Goal: Complete application form

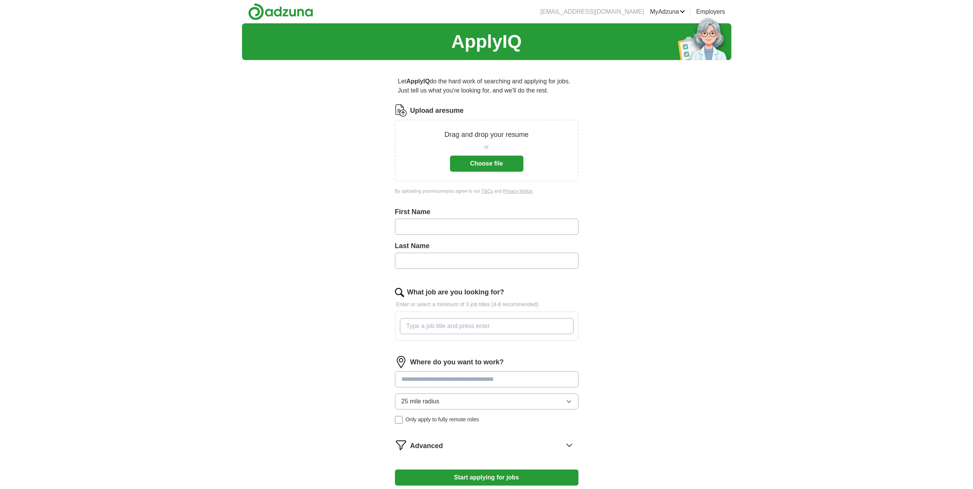
click at [499, 163] on button "Choose file" at bounding box center [486, 164] width 73 height 16
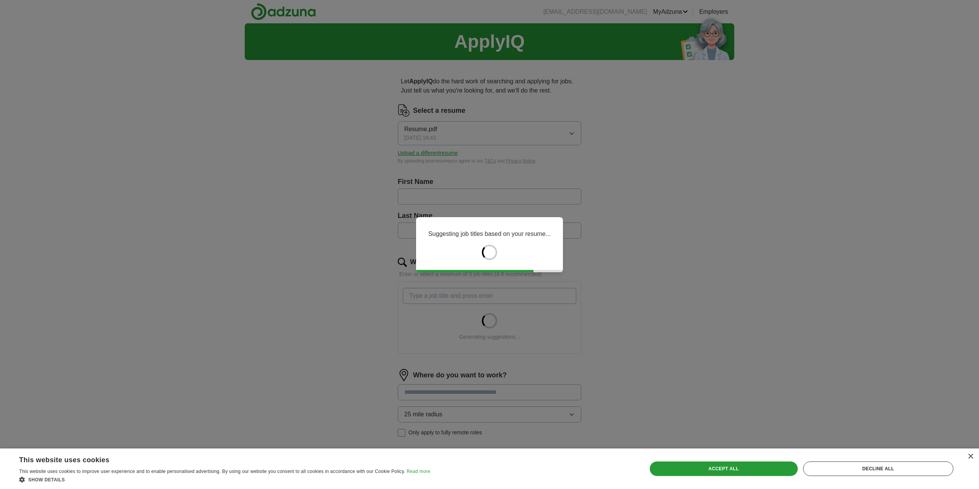
type input "****"
type input "*****"
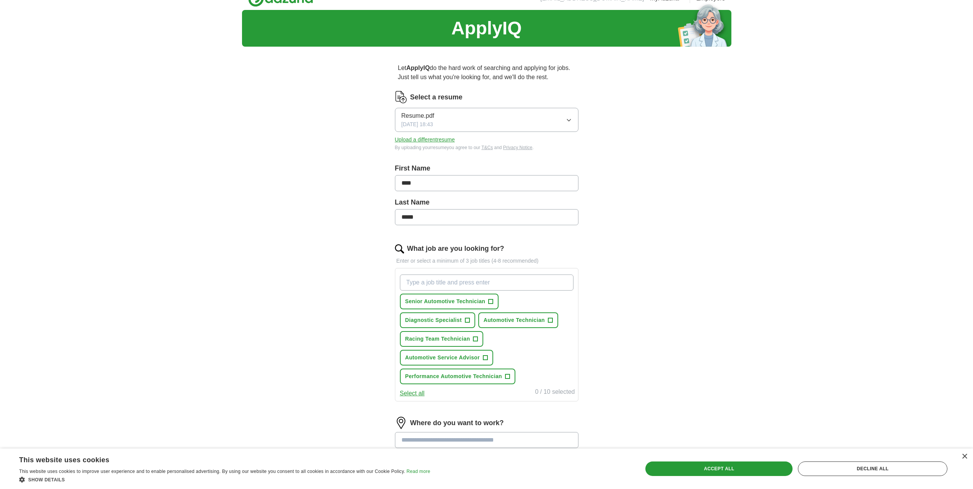
scroll to position [38, 0]
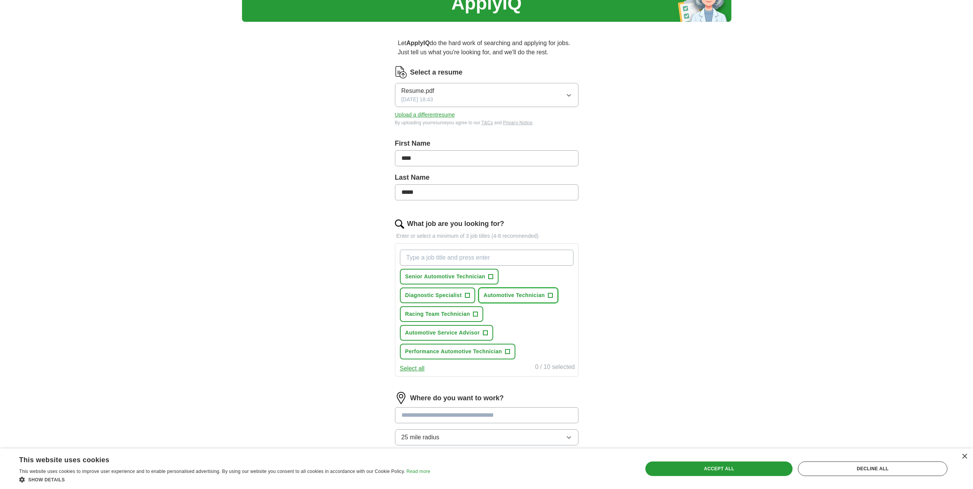
click at [552, 297] on span "+" at bounding box center [550, 295] width 5 height 6
click at [478, 314] on span "+" at bounding box center [475, 314] width 5 height 6
click at [555, 295] on button "Automotive Technician ✓ ×" at bounding box center [518, 296] width 80 height 16
click at [555, 295] on button "Automotive Technician +" at bounding box center [518, 296] width 80 height 16
click at [511, 354] on button "Performance Automotive Technician +" at bounding box center [458, 352] width 116 height 16
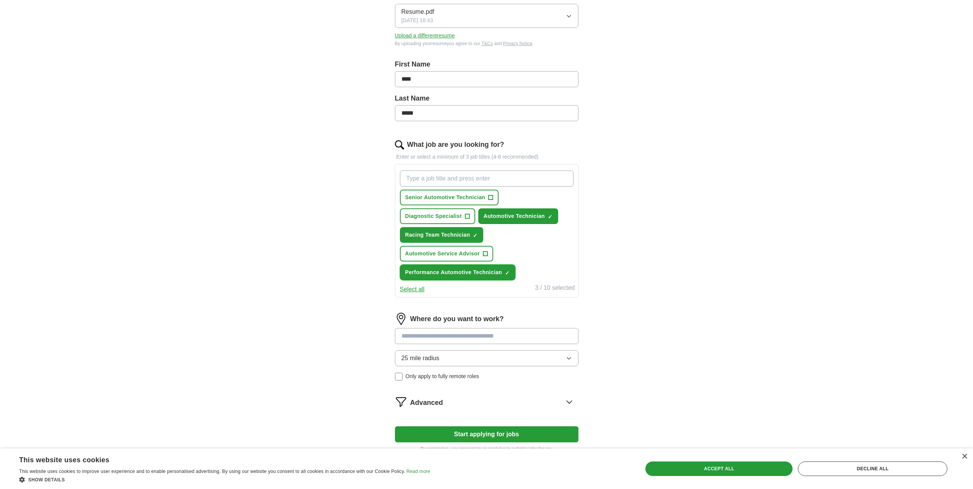
scroll to position [153, 0]
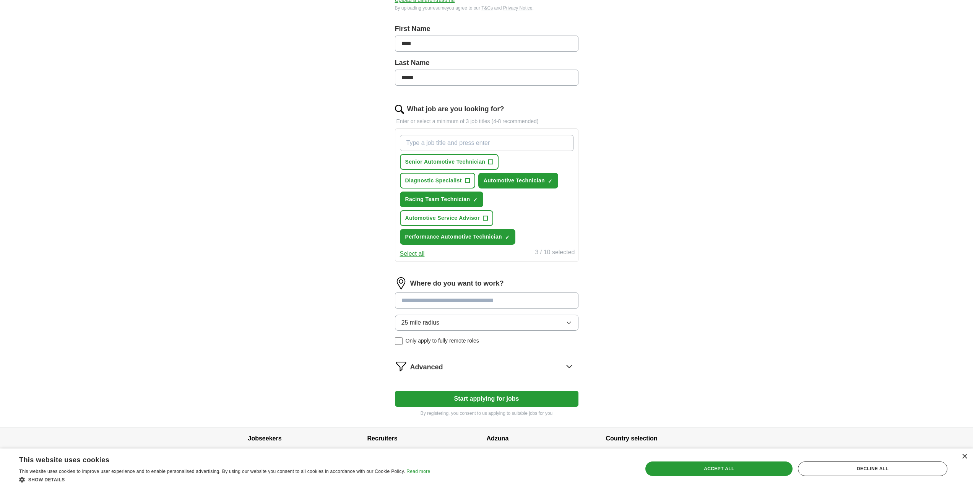
click at [483, 304] on input at bounding box center [487, 300] width 184 height 16
click at [479, 321] on div "Where do you want to work? 25 mile radius Only apply to fully remote roles" at bounding box center [487, 314] width 184 height 74
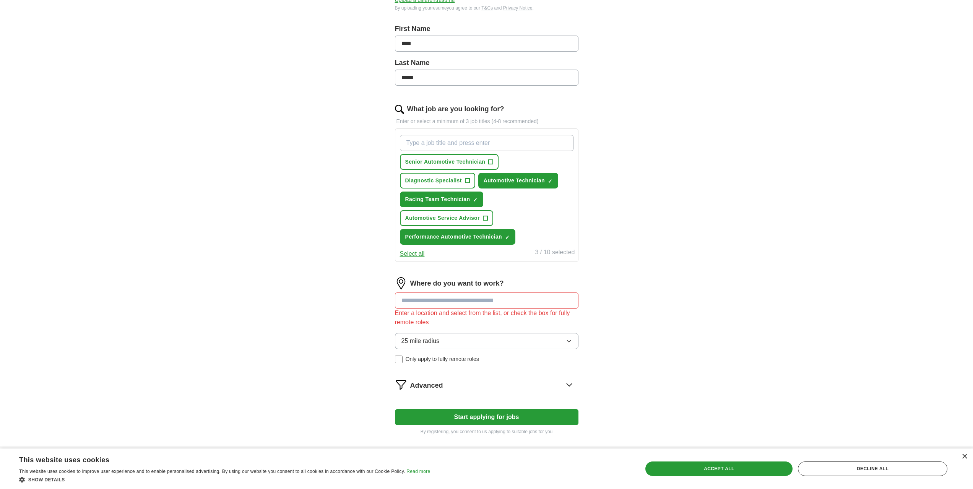
click at [477, 296] on input at bounding box center [487, 300] width 184 height 16
type input "*********"
click at [453, 313] on div "Enter a location and select from the list, or check the box for fully remote ro…" at bounding box center [487, 318] width 184 height 18
click at [456, 341] on button "25 mile radius" at bounding box center [487, 341] width 184 height 16
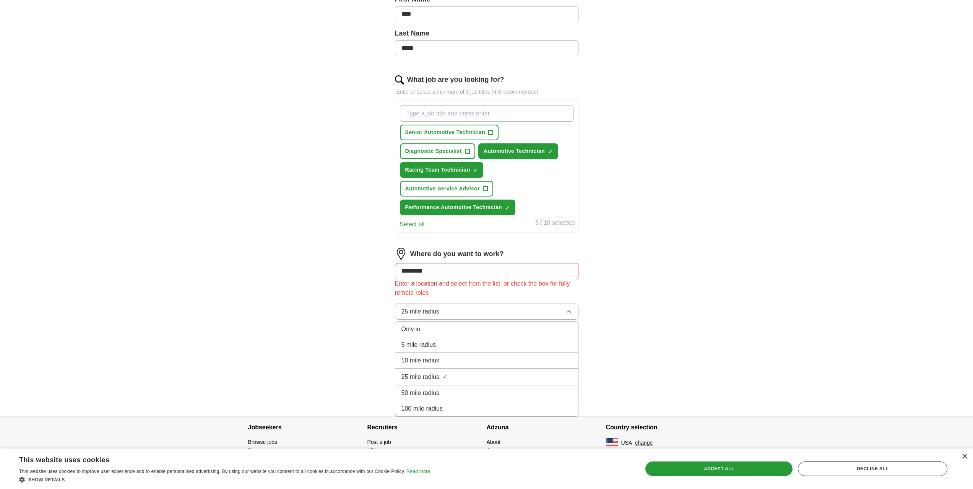
scroll to position [187, 0]
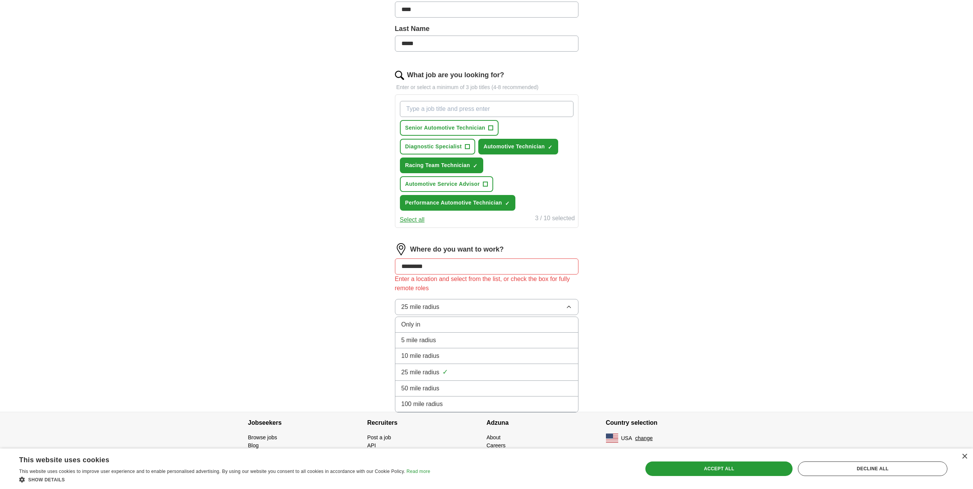
click at [445, 403] on div "100 mile radius" at bounding box center [486, 404] width 171 height 9
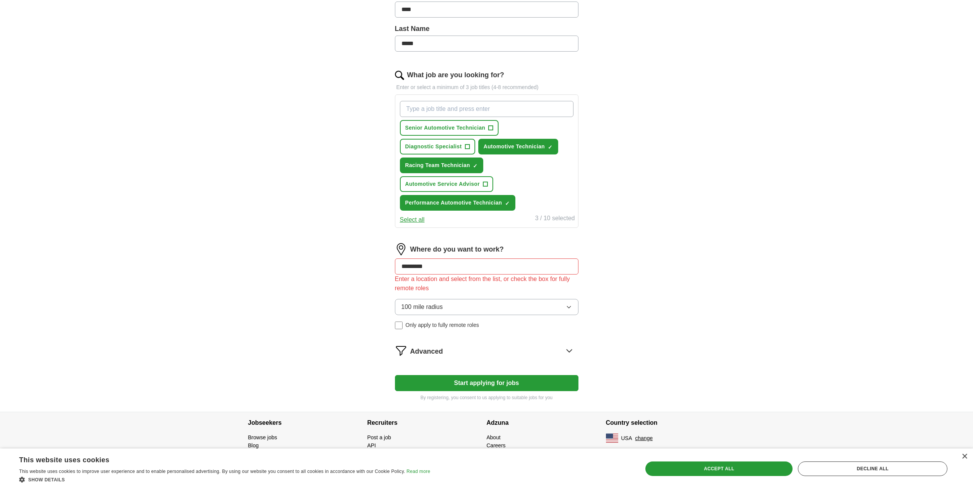
click at [430, 281] on div "Enter a location and select from the list, or check the box for fully remote ro…" at bounding box center [487, 284] width 184 height 18
click at [467, 265] on input "*********" at bounding box center [487, 266] width 184 height 16
drag, startPoint x: 467, startPoint y: 265, endPoint x: 379, endPoint y: 262, distance: 88.4
click at [379, 262] on div "Let ApplyIQ do the hard work of searching and applying for jobs. Just tell us w…" at bounding box center [486, 145] width 245 height 533
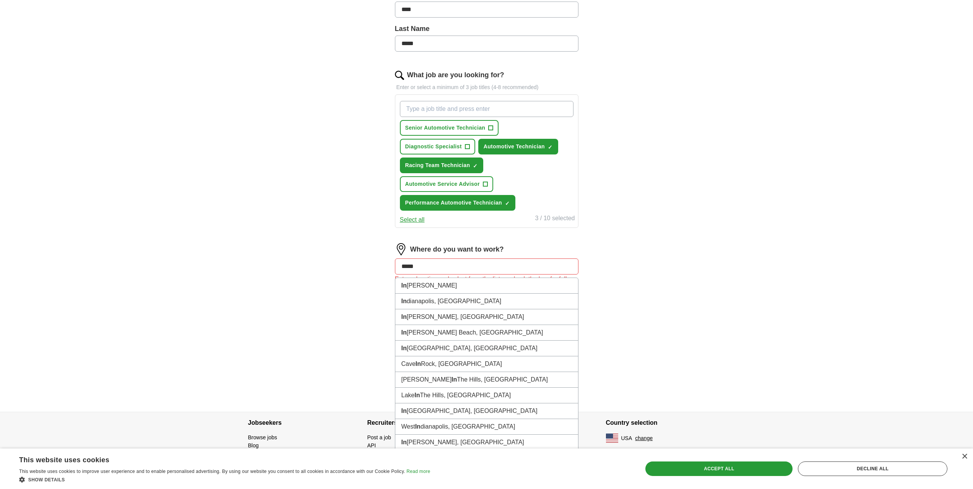
type input "******"
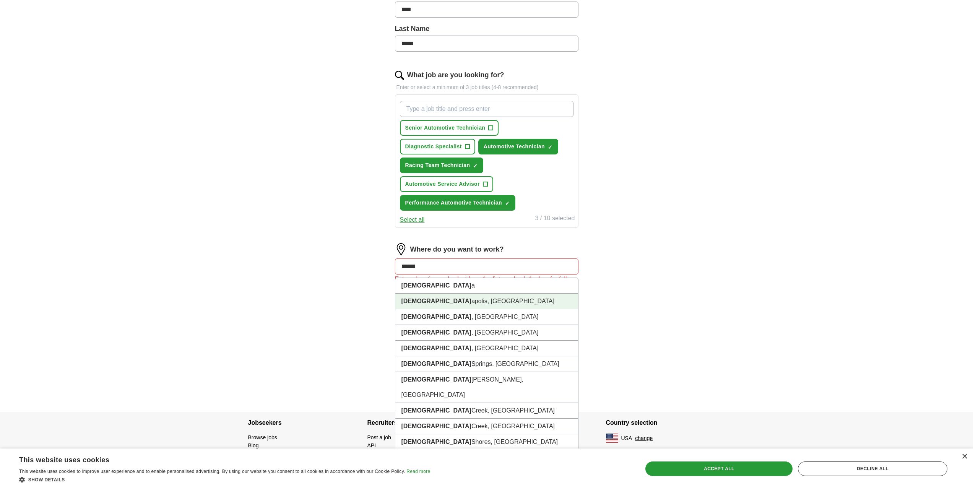
click at [438, 304] on li "Indian apolis, IN" at bounding box center [486, 302] width 183 height 16
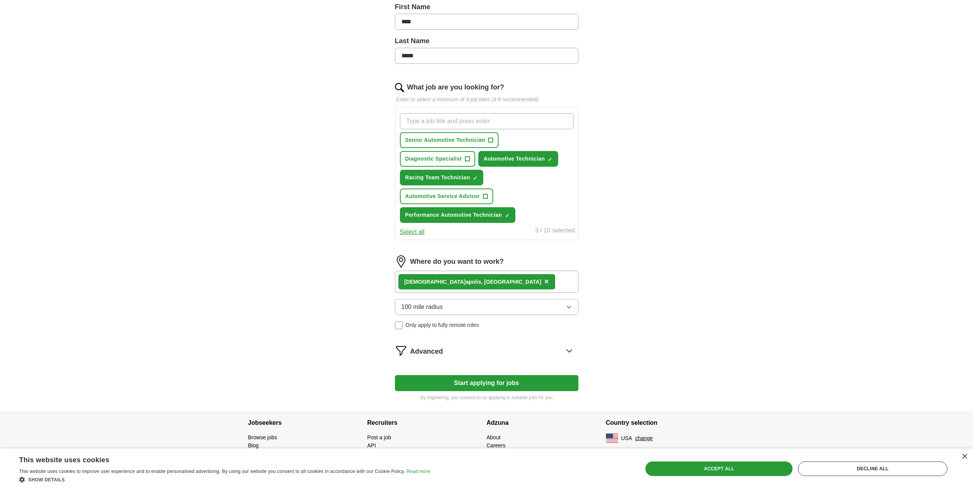
click at [485, 281] on div "Indian apolis, IN ×" at bounding box center [487, 282] width 184 height 22
click at [489, 279] on div "Indian apolis, IN ×" at bounding box center [487, 282] width 184 height 22
click at [445, 308] on button "100 mile radius" at bounding box center [487, 307] width 184 height 16
click at [517, 275] on div "Indian apolis, IN ×" at bounding box center [487, 282] width 184 height 22
click at [544, 283] on span "×" at bounding box center [546, 281] width 5 height 8
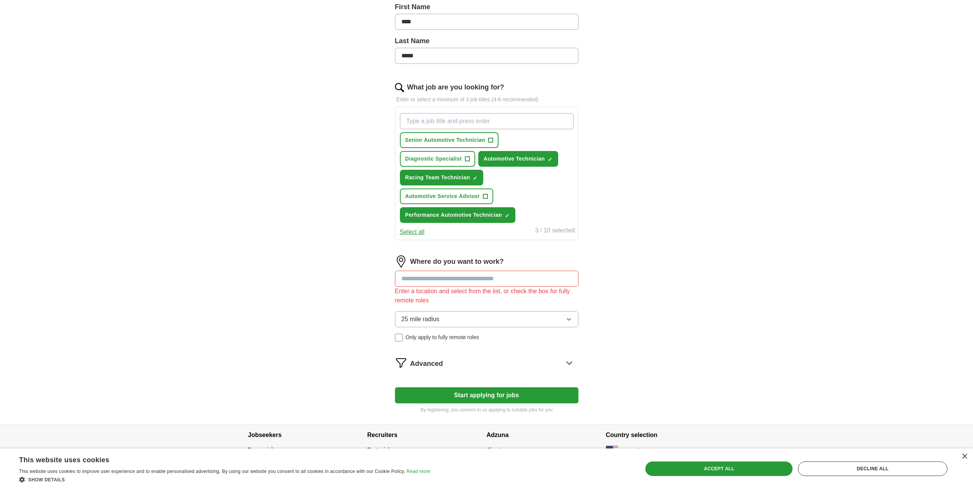
click at [480, 281] on input at bounding box center [487, 279] width 184 height 16
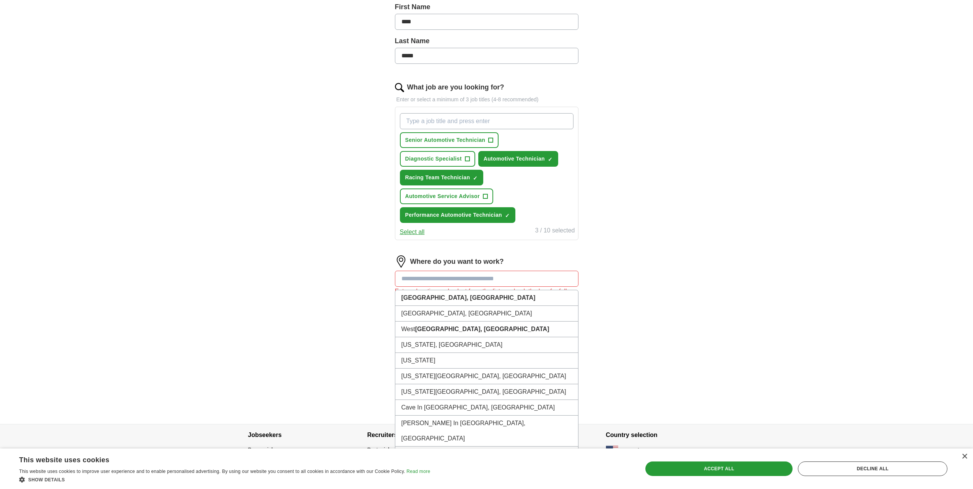
click at [657, 275] on div "ApplyIQ Let ApplyIQ do the hard work of searching and applying for jobs. Just t…" at bounding box center [486, 136] width 489 height 575
click at [476, 281] on input at bounding box center [487, 279] width 184 height 16
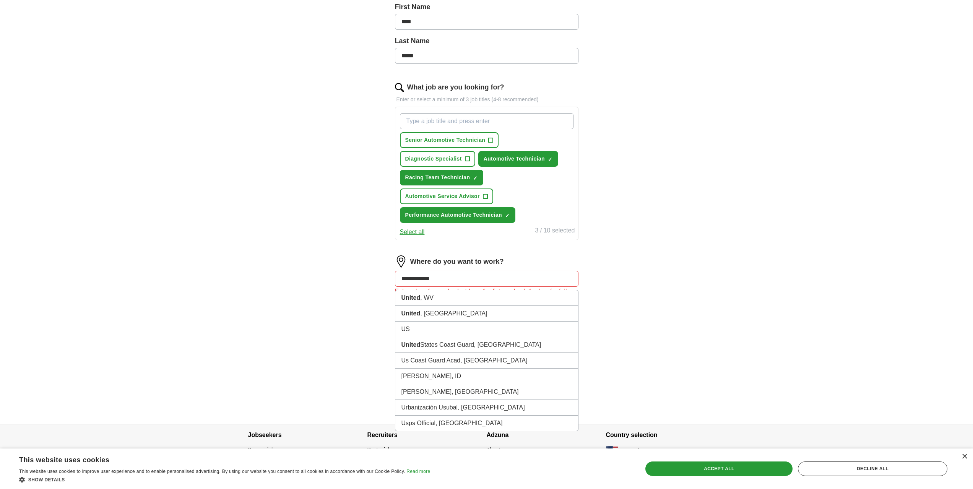
type input "**********"
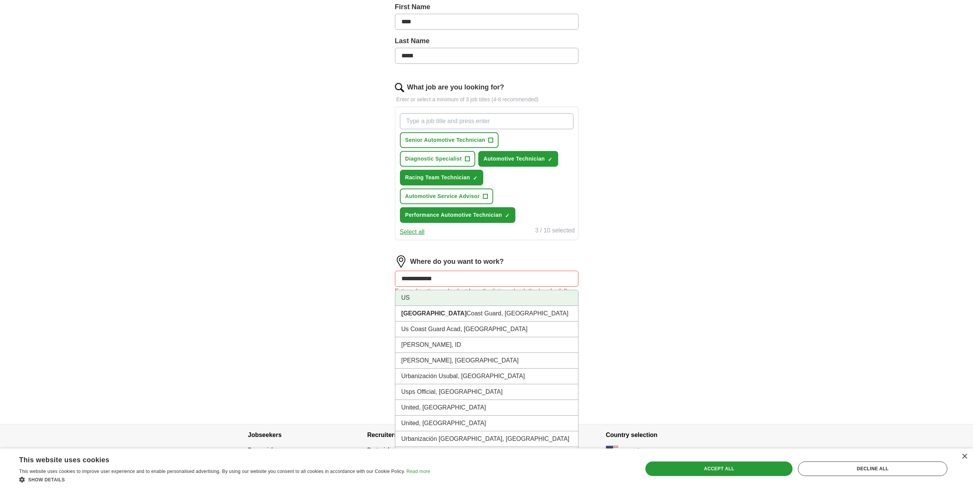
click at [437, 300] on li "US" at bounding box center [486, 298] width 183 height 16
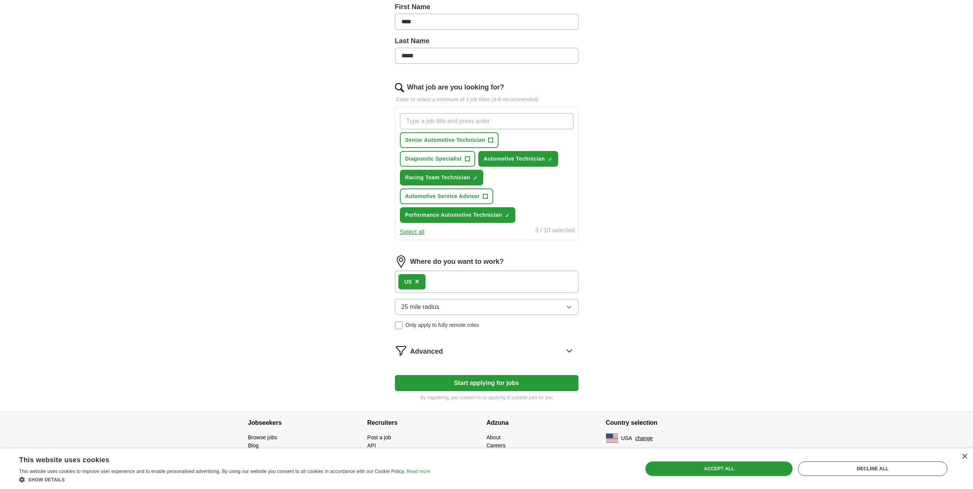
click at [424, 309] on span "25 mile radius" at bounding box center [420, 306] width 38 height 9
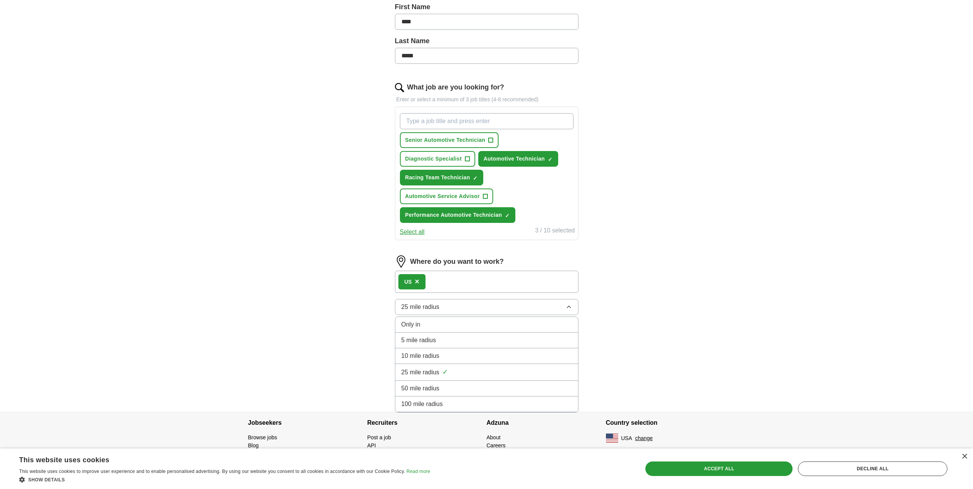
click at [437, 402] on span "100 mile radius" at bounding box center [422, 404] width 42 height 9
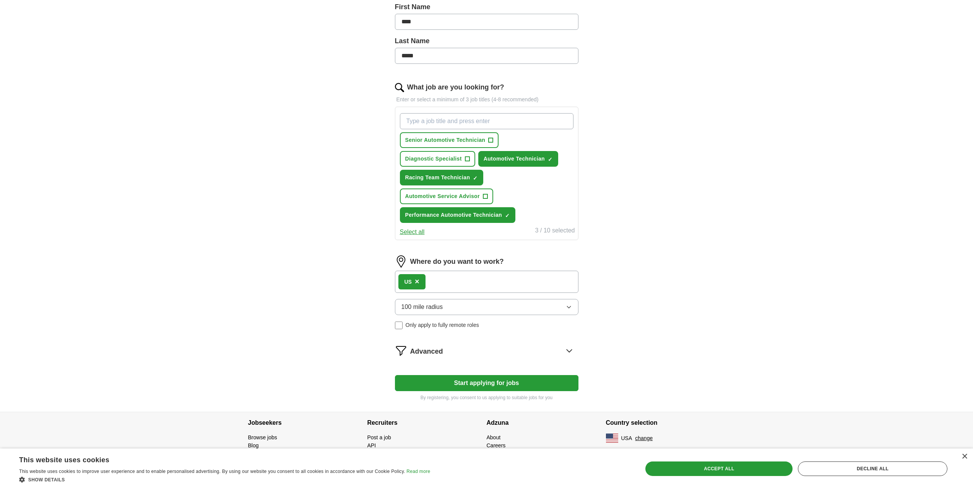
click at [436, 283] on div "US ×" at bounding box center [487, 282] width 184 height 22
click at [465, 351] on div "Advanced" at bounding box center [494, 350] width 168 height 12
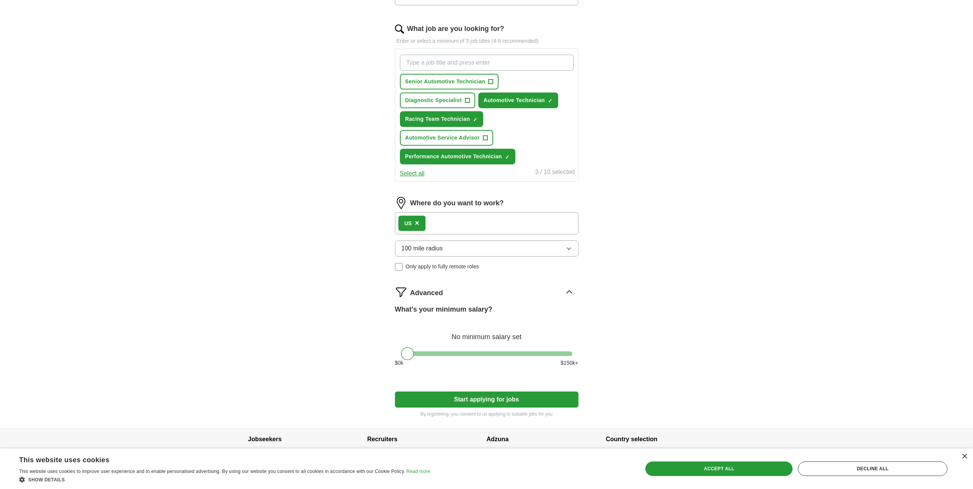
scroll to position [250, 0]
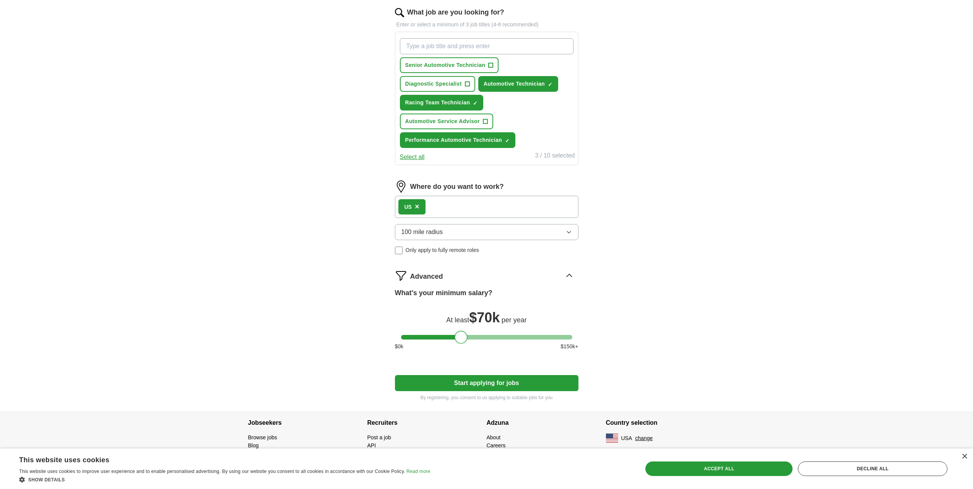
drag, startPoint x: 434, startPoint y: 340, endPoint x: 461, endPoint y: 346, distance: 28.2
click at [461, 346] on div "What's your minimum salary? At least $ 70k per year $ 0 k $ 150 k+" at bounding box center [487, 322] width 184 height 69
drag, startPoint x: 461, startPoint y: 340, endPoint x: 372, endPoint y: 354, distance: 90.6
click at [358, 357] on div "ApplyIQ Let ApplyIQ do the hard work of searching and applying for jobs. Just t…" at bounding box center [486, 93] width 489 height 638
click at [560, 273] on div "Advanced" at bounding box center [494, 276] width 168 height 12
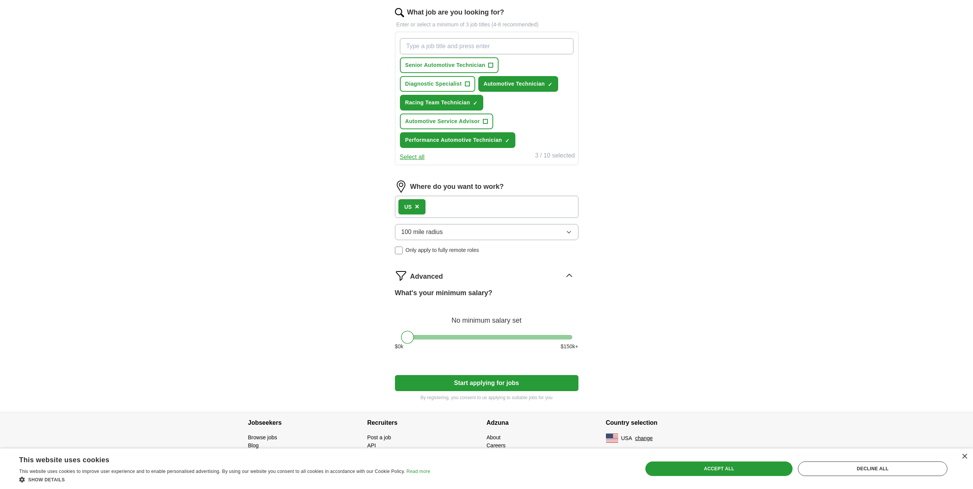
scroll to position [175, 0]
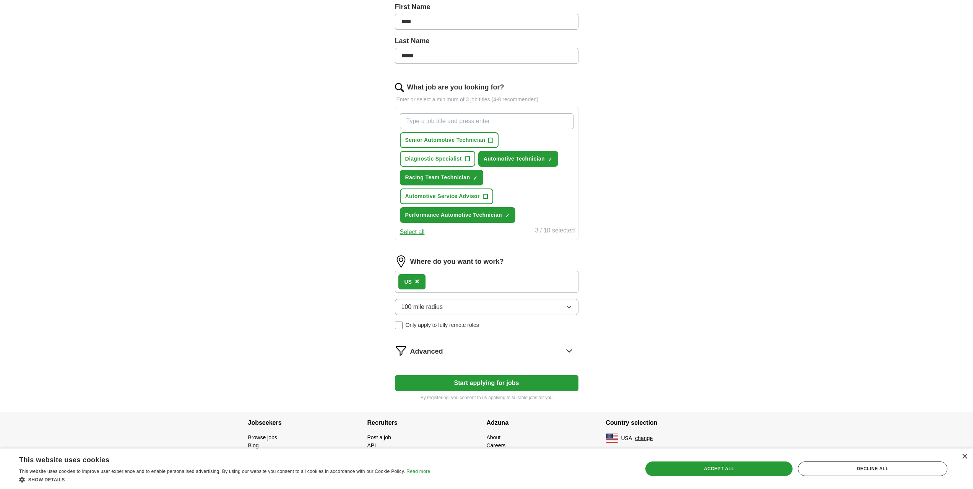
click at [533, 341] on form "Select a resume Resume.pdf [DATE] 18:43 Upload a different resume By uploading …" at bounding box center [487, 165] width 184 height 471
click at [529, 352] on div "Advanced" at bounding box center [494, 350] width 168 height 12
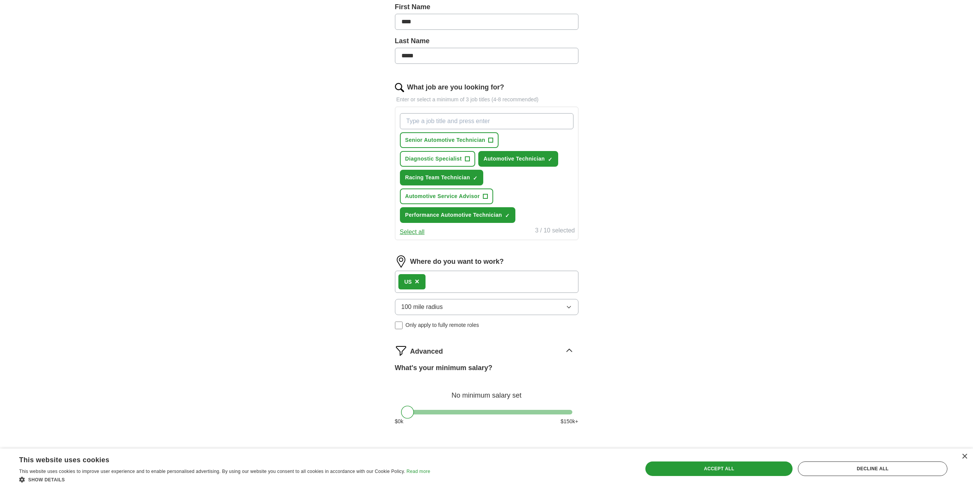
scroll to position [250, 0]
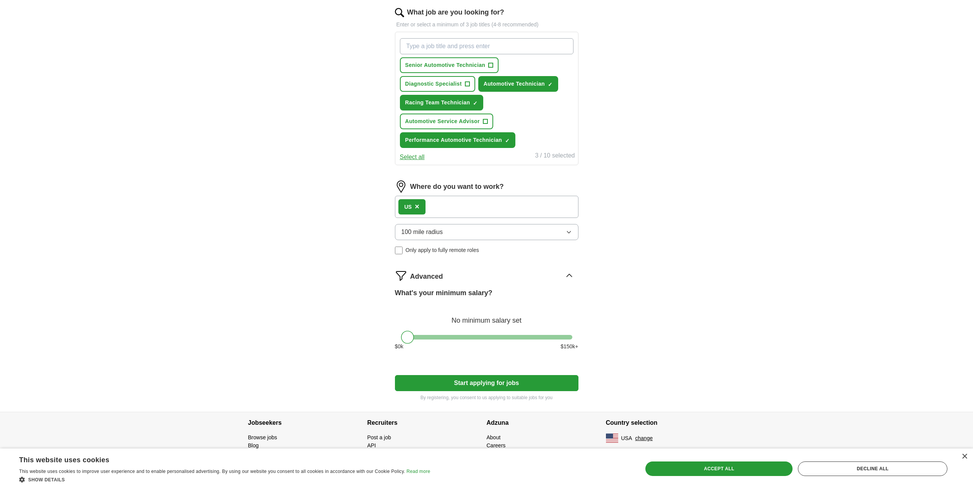
click at [567, 273] on icon at bounding box center [569, 276] width 12 height 12
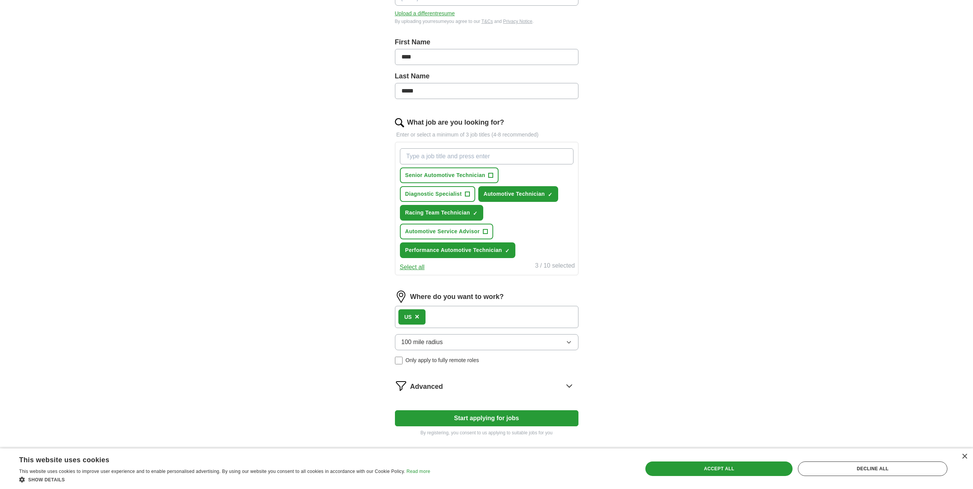
scroll to position [0, 0]
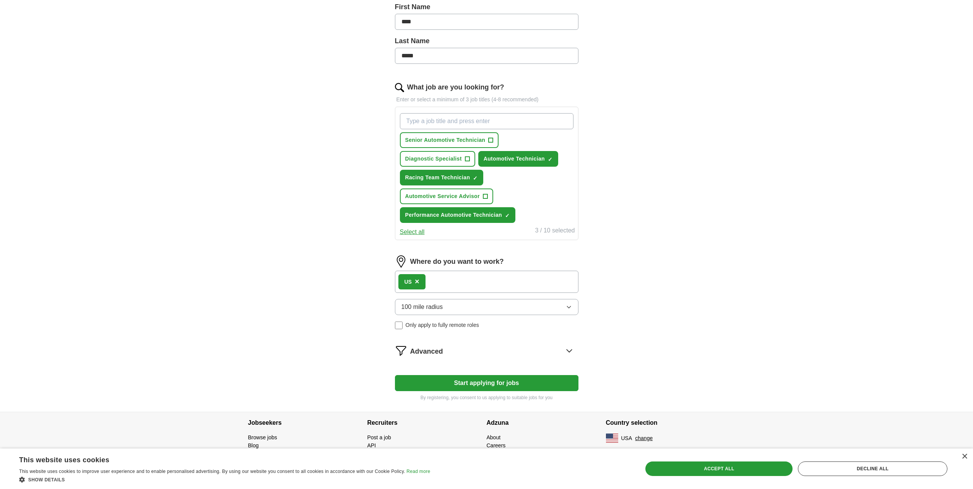
click at [501, 386] on button "Start applying for jobs" at bounding box center [487, 383] width 184 height 16
select select "**"
